Goal: Information Seeking & Learning: Learn about a topic

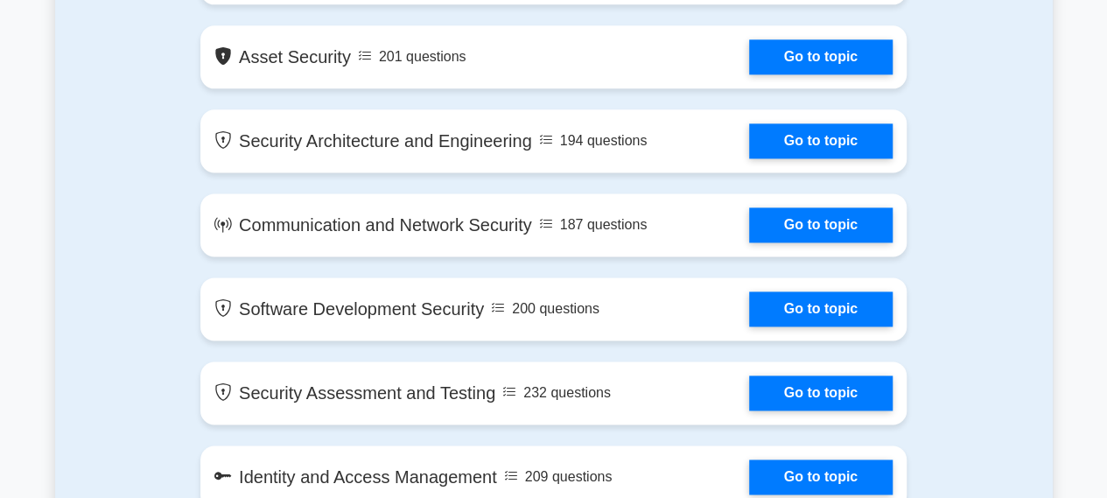
scroll to position [1131, 0]
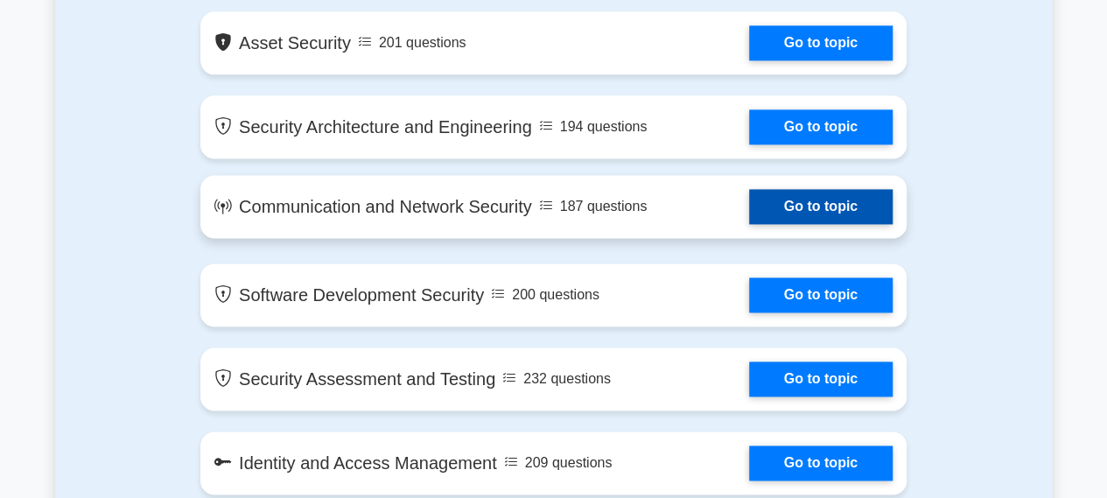
click at [809, 224] on link "Go to topic" at bounding box center [821, 206] width 144 height 35
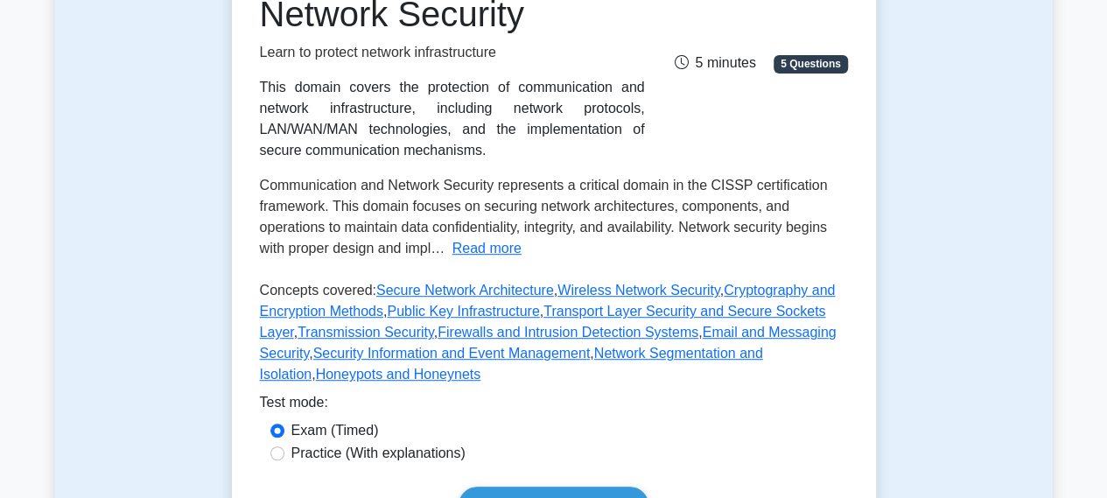
scroll to position [315, 0]
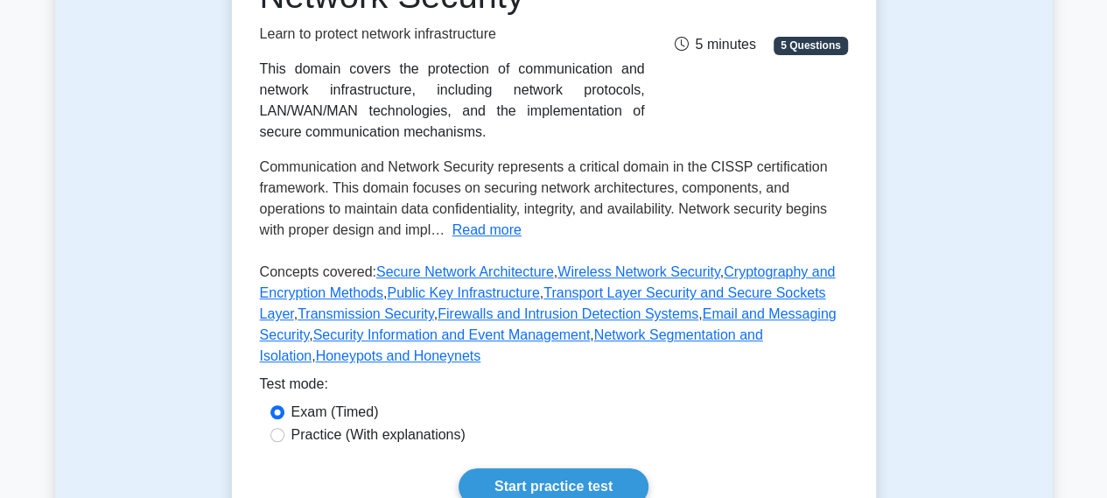
click at [400, 435] on label "Practice (With explanations)" at bounding box center [378, 434] width 174 height 21
click at [284, 435] on input "Practice (With explanations)" at bounding box center [277, 435] width 14 height 14
radio input "true"
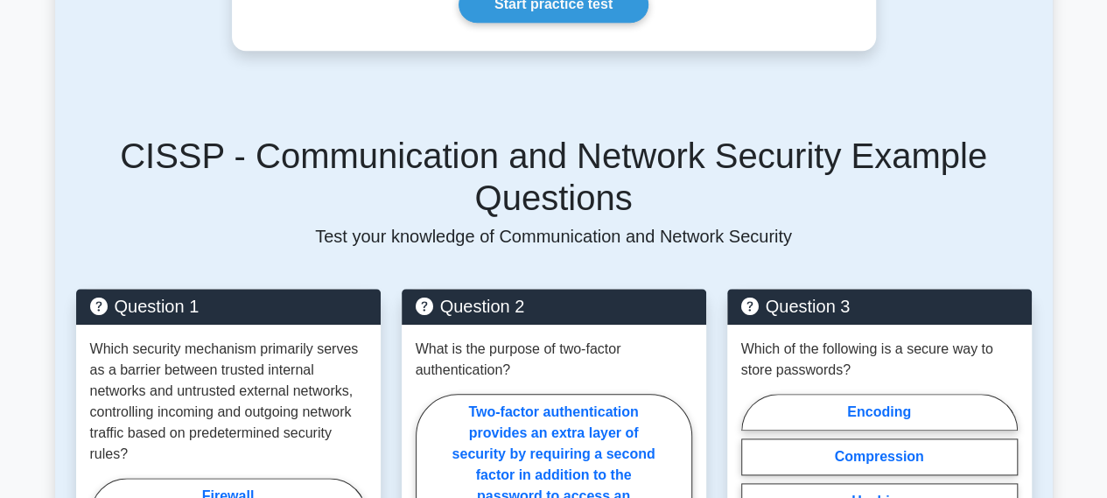
scroll to position [795, 0]
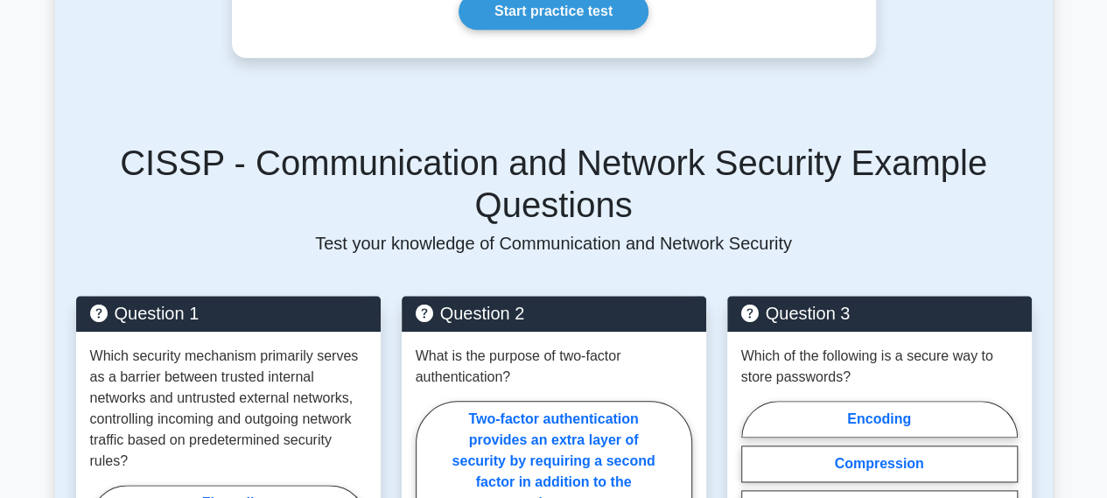
click at [1075, 174] on main "Back to CISSP (CISSP) Test Flashcards Communication and Network Security Learn …" at bounding box center [553, 473] width 1107 height 2424
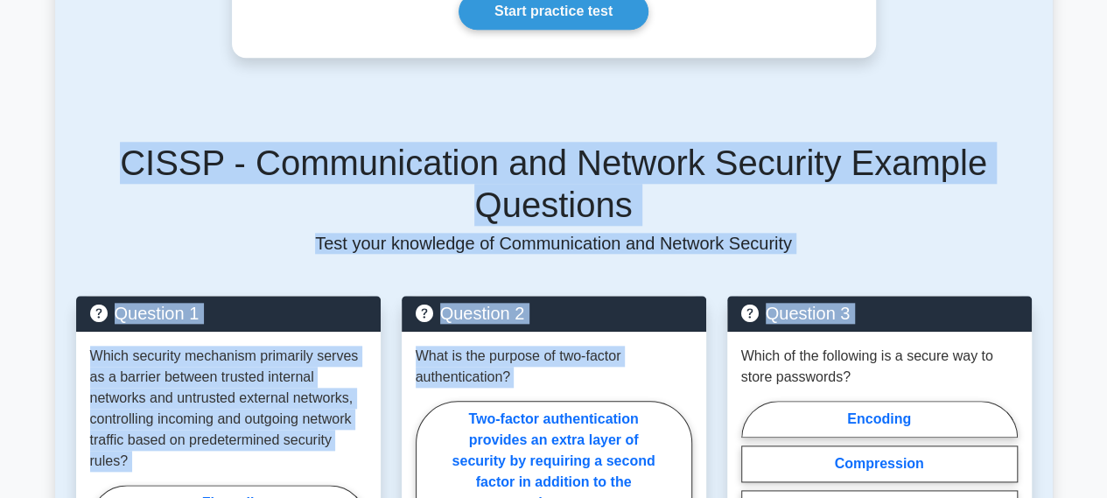
drag, startPoint x: 1075, startPoint y: 174, endPoint x: 1030, endPoint y: 258, distance: 95.1
click at [1030, 258] on main "Back to CISSP (CISSP) Test Flashcards Communication and Network Security Learn …" at bounding box center [553, 473] width 1107 height 2424
click at [987, 143] on h5 "CISSP - Communication and Network Security Example Questions" at bounding box center [554, 184] width 956 height 84
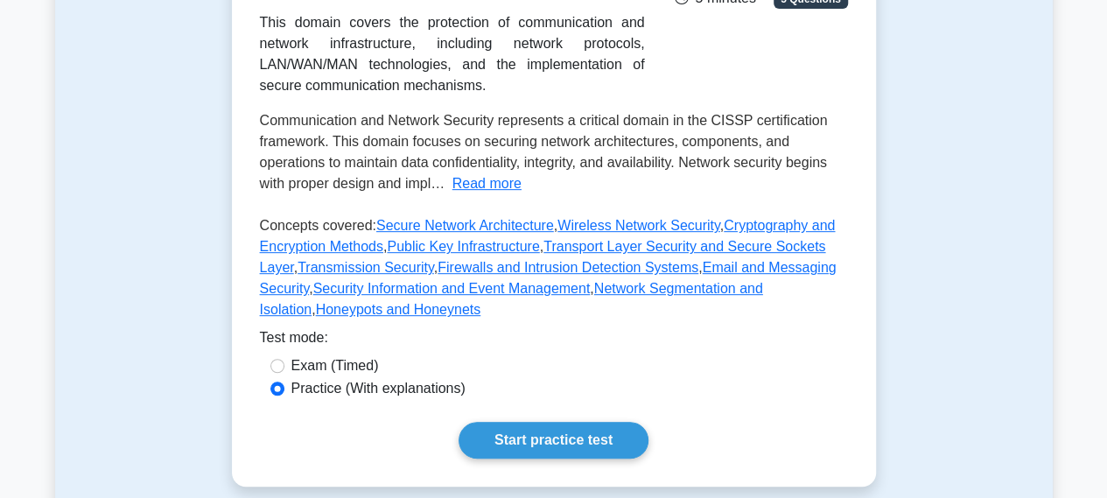
scroll to position [373, 0]
